Goal: Information Seeking & Learning: Learn about a topic

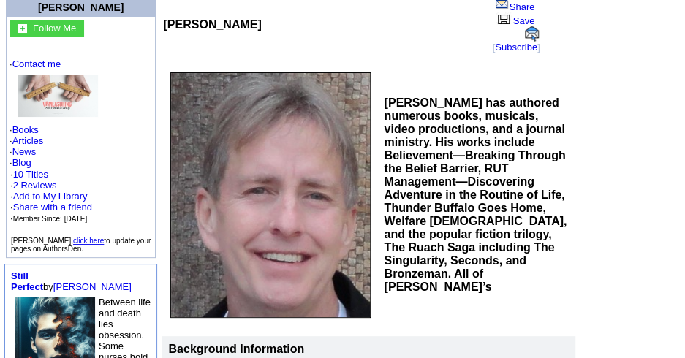
scroll to position [136, 0]
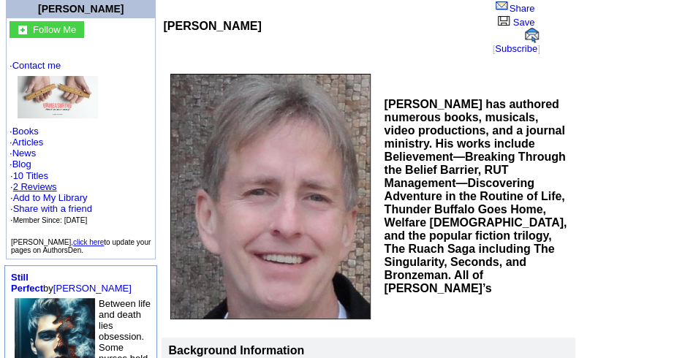
click at [52, 181] on link "2 Reviews" at bounding box center [35, 186] width 44 height 11
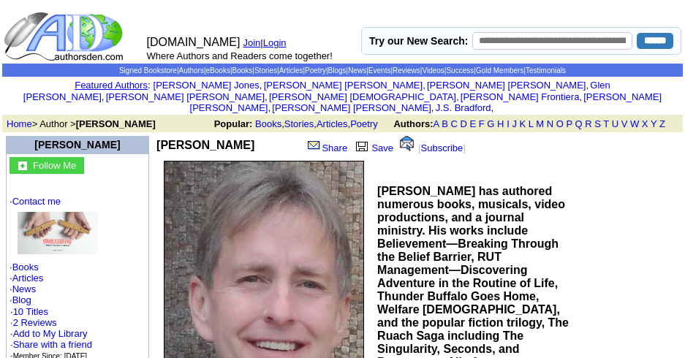
scroll to position [136, 0]
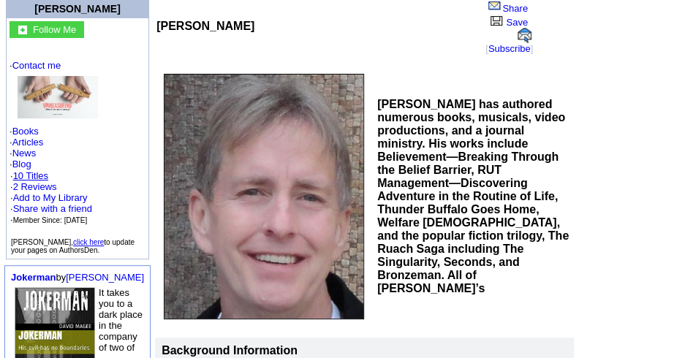
click at [35, 170] on link "10 Titles" at bounding box center [30, 175] width 35 height 11
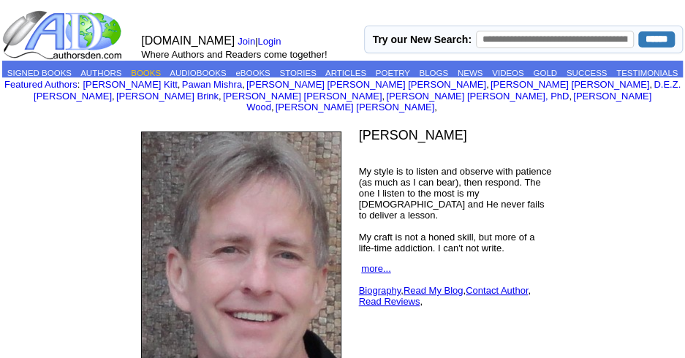
click at [159, 69] on link "BOOKS" at bounding box center [146, 73] width 30 height 9
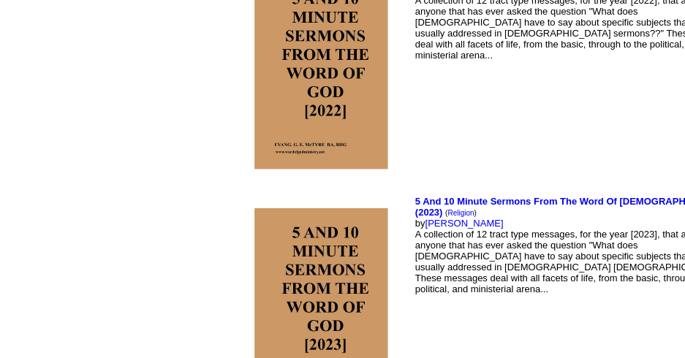
scroll to position [2675, 0]
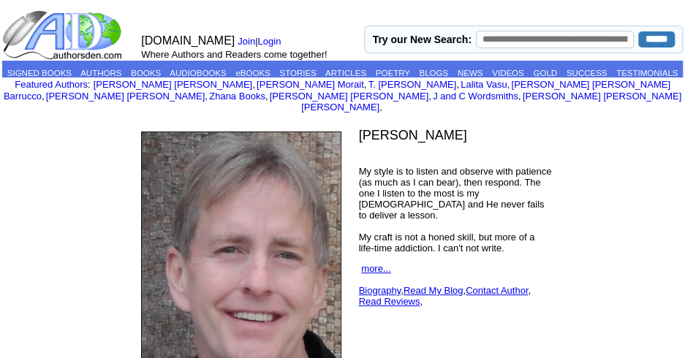
click at [434, 263] on td "[PERSON_NAME] My style is to listen and observe with patience (as much as I can…" at bounding box center [455, 254] width 203 height 263
click at [451, 285] on link "Read My Blog" at bounding box center [434, 290] width 60 height 11
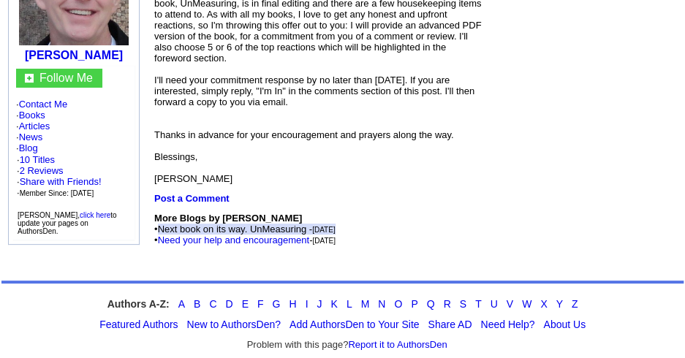
scroll to position [259, 0]
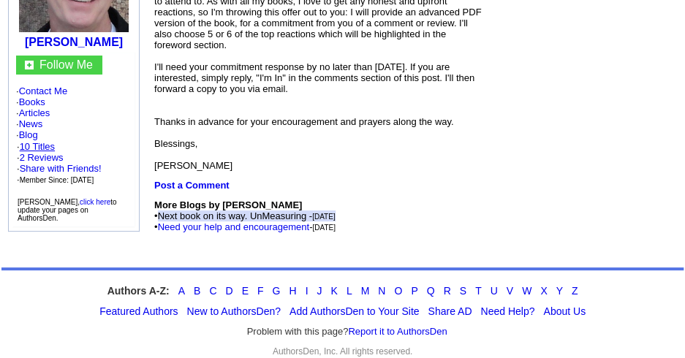
click at [46, 141] on link "10 Titles" at bounding box center [37, 146] width 35 height 11
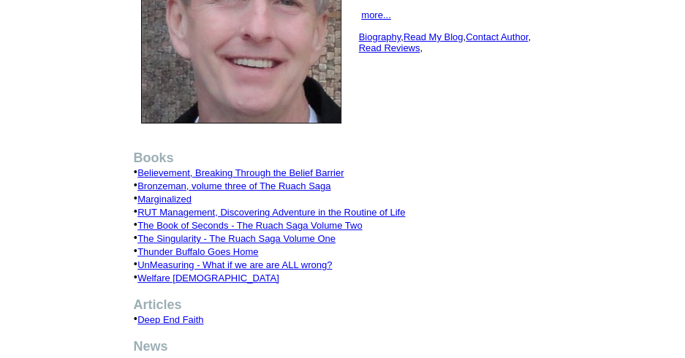
scroll to position [255, 0]
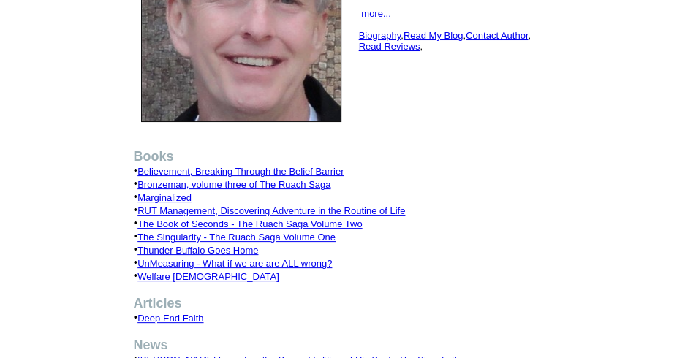
click at [233, 245] on link "Thunder Buffalo Goes Home" at bounding box center [198, 250] width 121 height 11
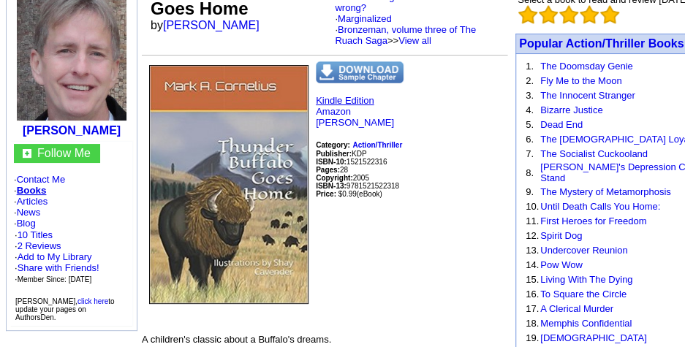
scroll to position [130, 0]
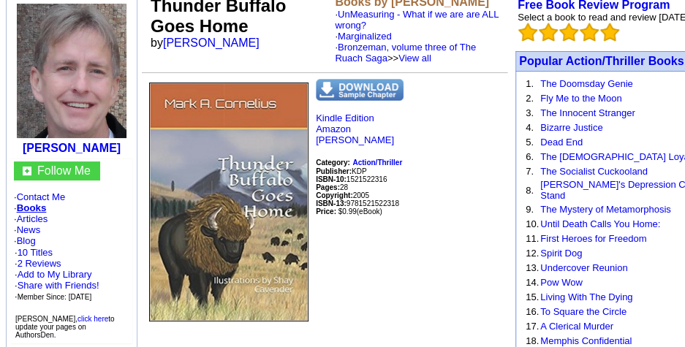
click at [355, 92] on img at bounding box center [360, 90] width 88 height 22
